Goal: Information Seeking & Learning: Learn about a topic

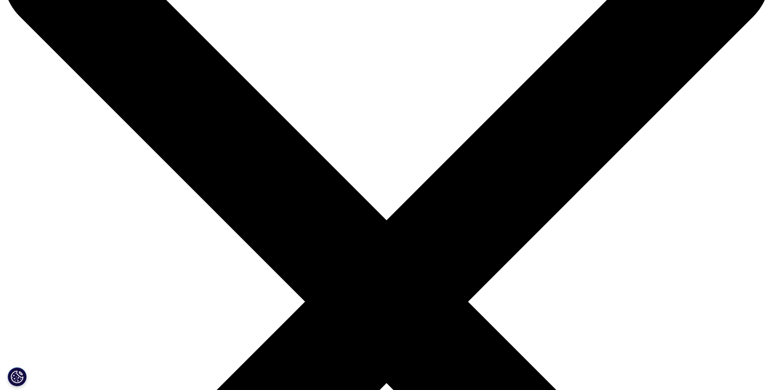
scroll to position [101, 0]
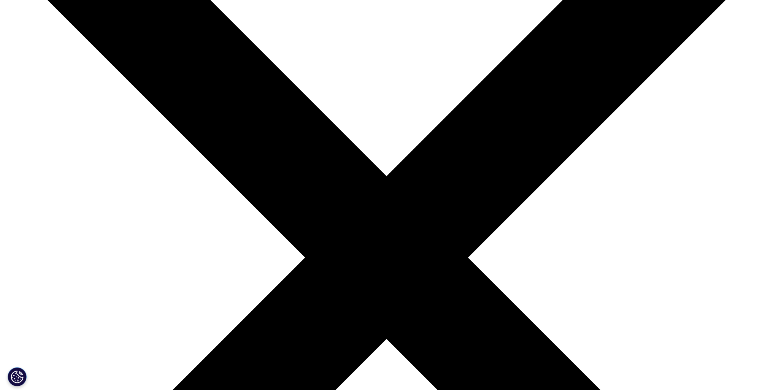
scroll to position [152, 0]
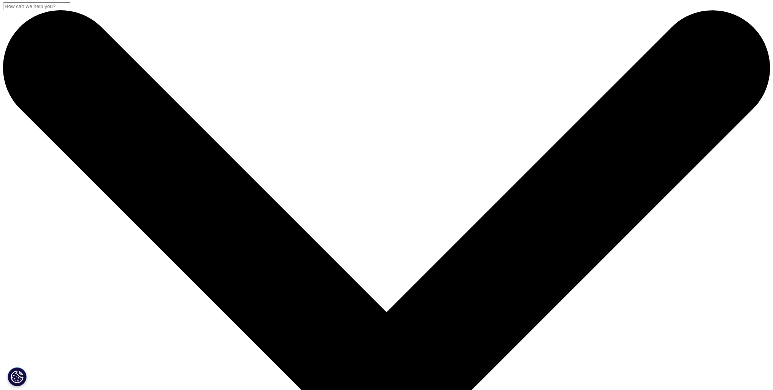
scroll to position [52, 0]
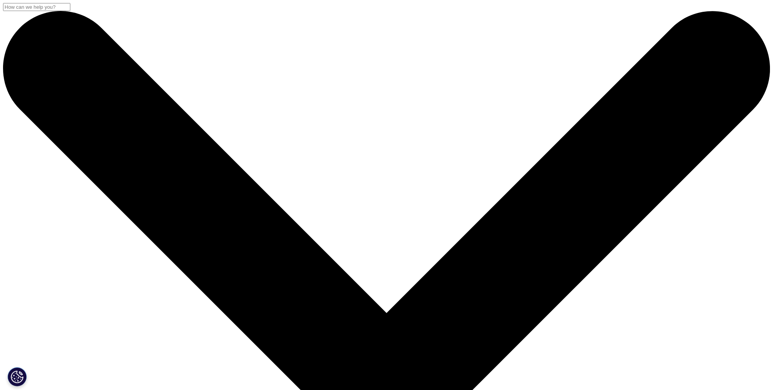
scroll to position [101, 0]
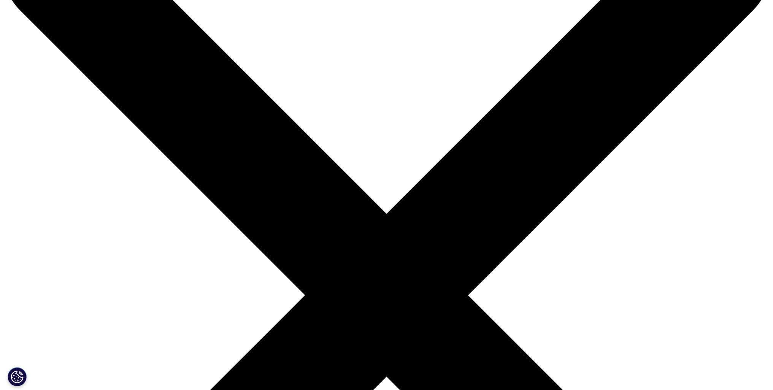
scroll to position [101, 0]
